Goal: Transaction & Acquisition: Subscribe to service/newsletter

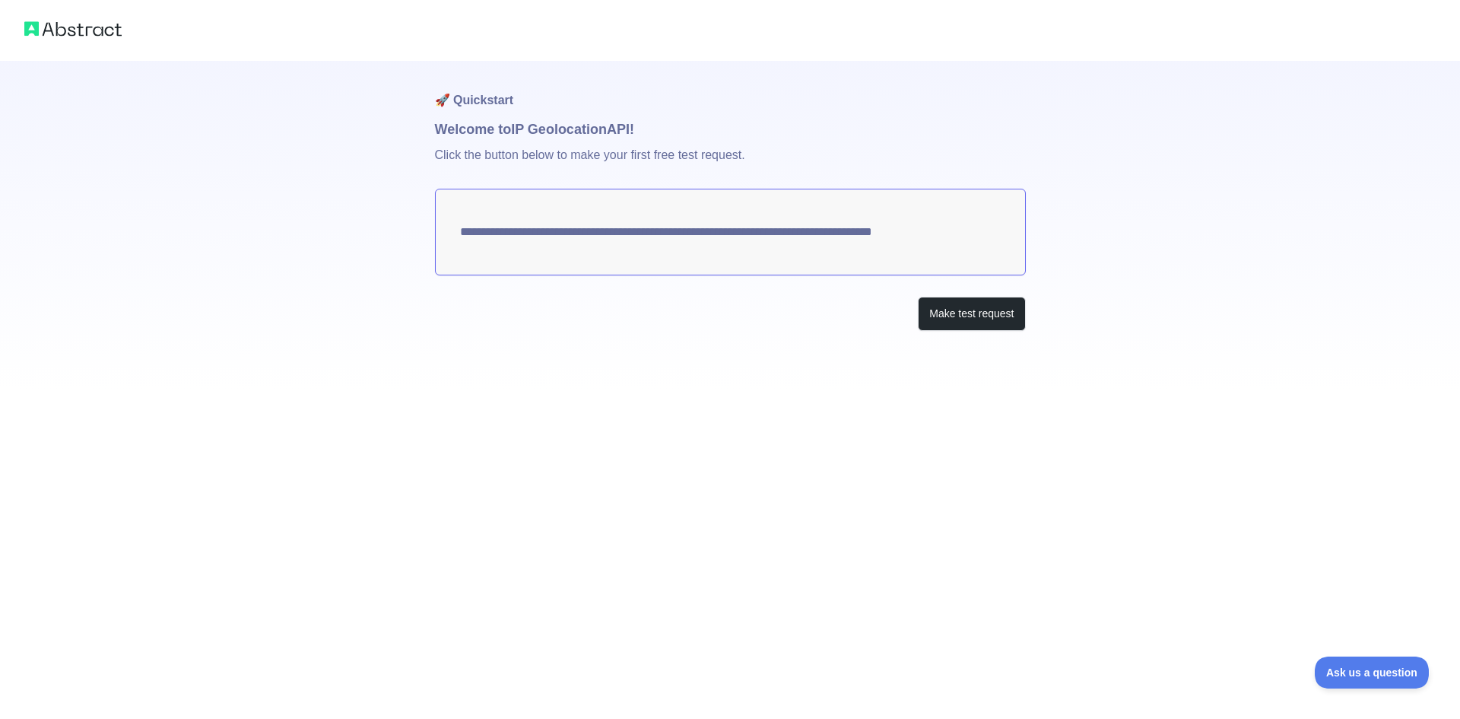
click at [592, 230] on textarea "**********" at bounding box center [730, 232] width 591 height 87
click at [945, 310] on button "Make test request" at bounding box center [971, 314] width 107 height 34
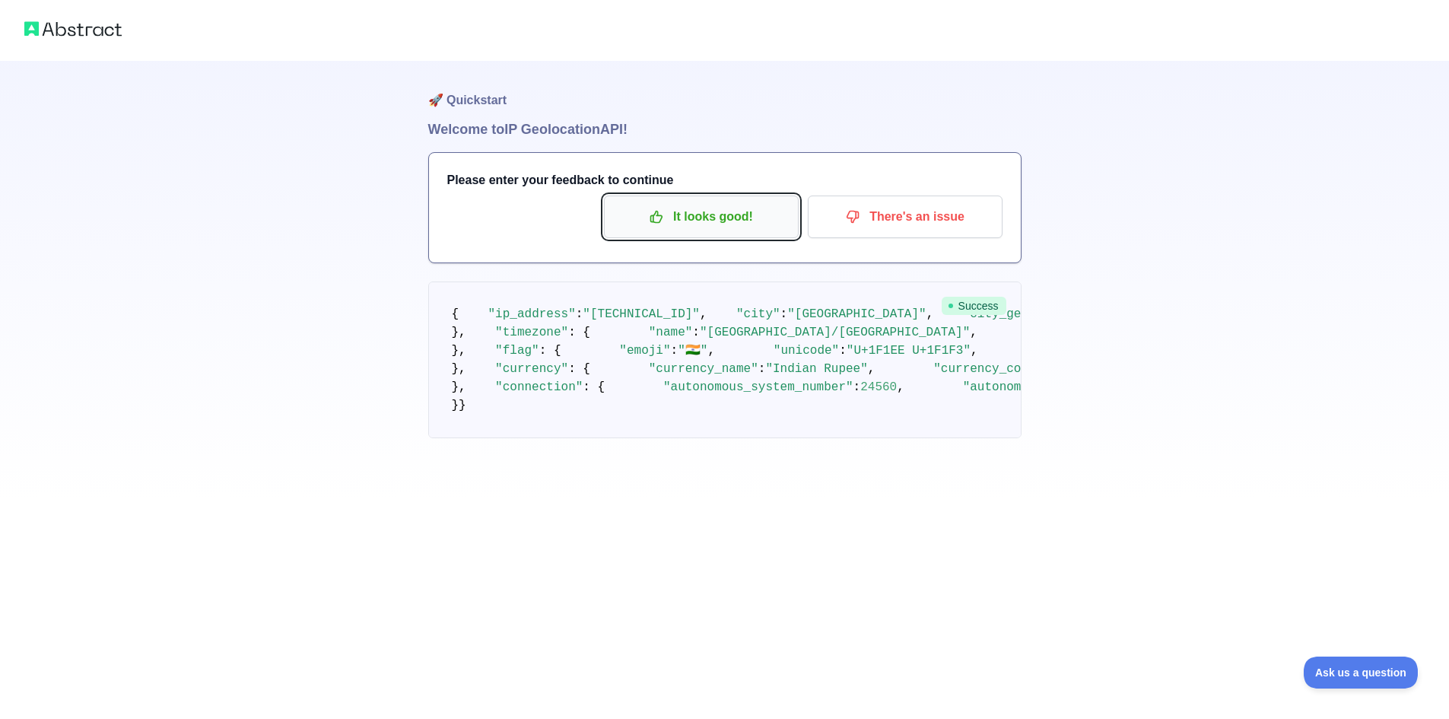
click at [723, 217] on p "It looks good!" at bounding box center [701, 217] width 172 height 26
